Goal: Information Seeking & Learning: Learn about a topic

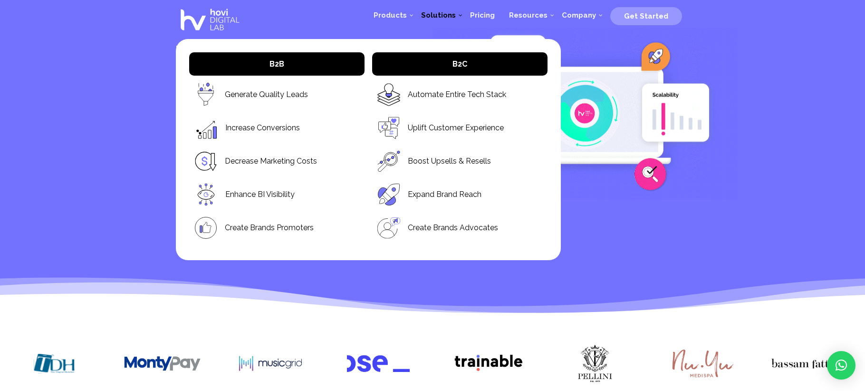
click at [456, 13] on span "Solutions" at bounding box center [438, 15] width 35 height 9
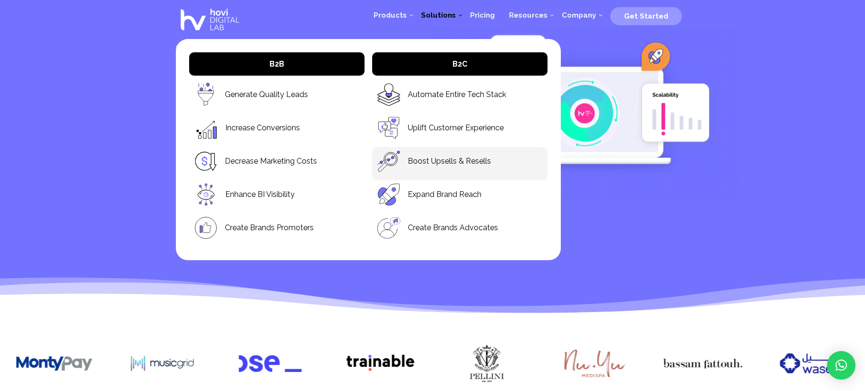
click at [435, 172] on p "Boost Upsells & Resells" at bounding box center [460, 161] width 166 height 24
click at [436, 158] on link "Boost Upsells & Resells" at bounding box center [449, 160] width 83 height 11
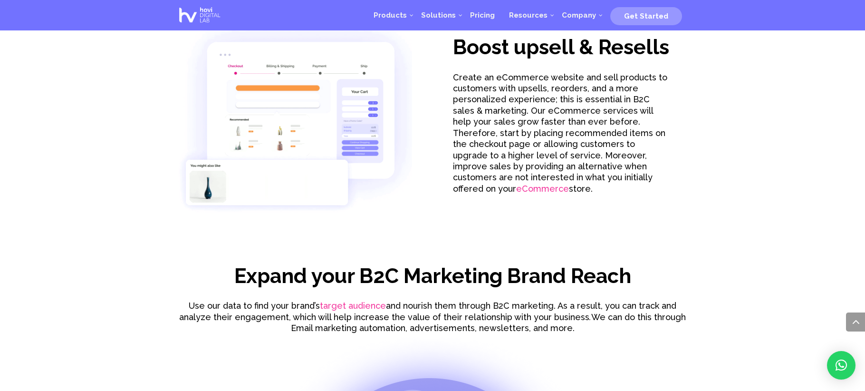
scroll to position [946, 0]
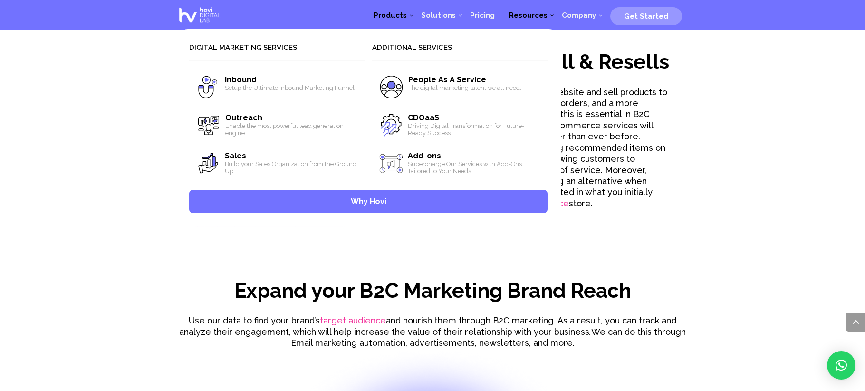
click at [397, 15] on span "Products" at bounding box center [389, 15] width 33 height 9
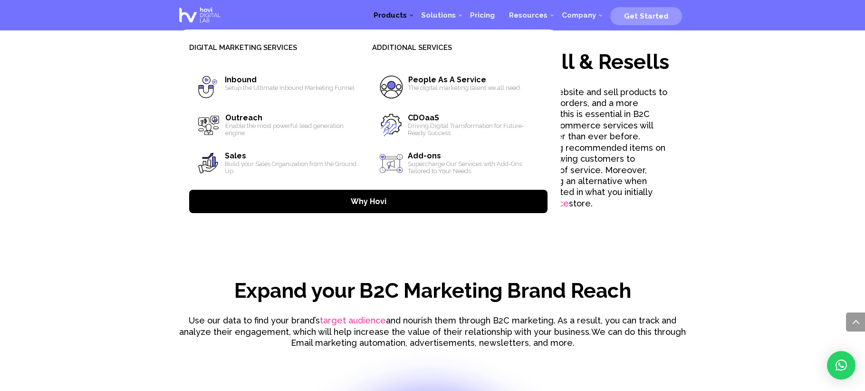
click at [406, 204] on span "Why Hovi" at bounding box center [368, 201] width 358 height 23
